Goal: Transaction & Acquisition: Book appointment/travel/reservation

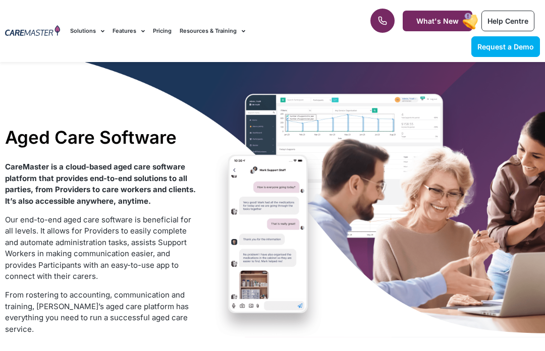
click at [500, 248] on div "Aged Care Software CareMaster is a cloud-based aged care software platform that…" at bounding box center [272, 255] width 545 height 387
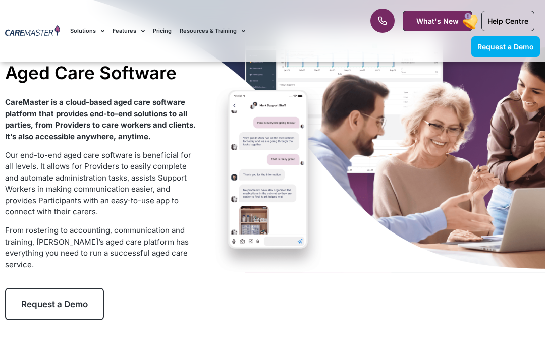
scroll to position [66, 0]
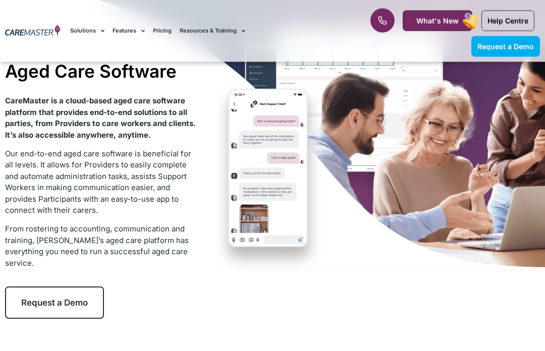
click at [36, 302] on span "Request a Demo" at bounding box center [54, 303] width 67 height 10
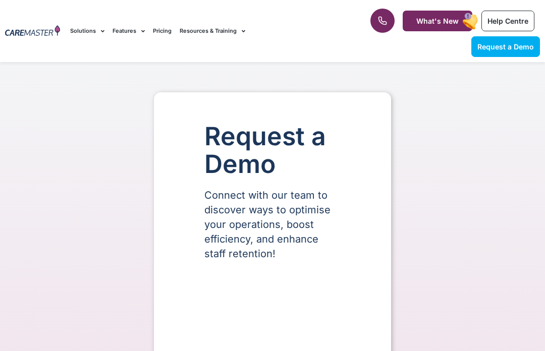
scroll to position [42, 0]
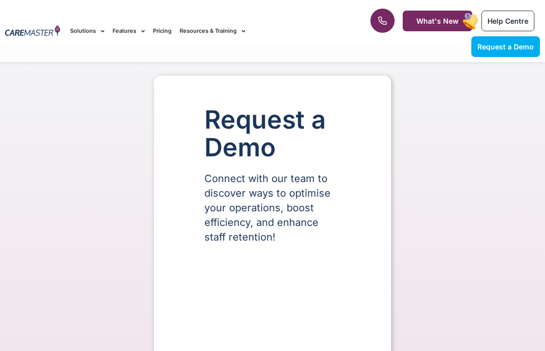
select select "**"
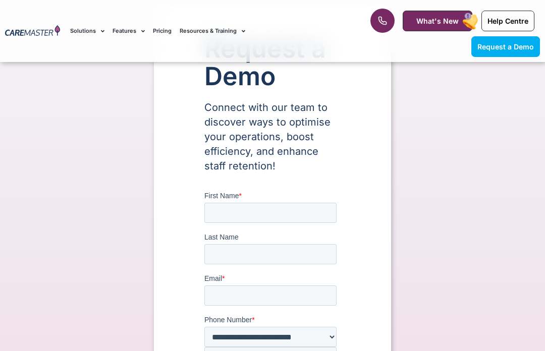
scroll to position [0, 0]
